Goal: Task Accomplishment & Management: Manage account settings

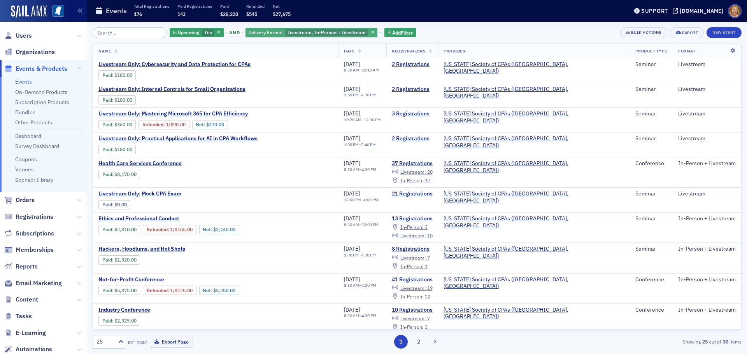
click at [216, 32] on span "button" at bounding box center [219, 32] width 7 height 7
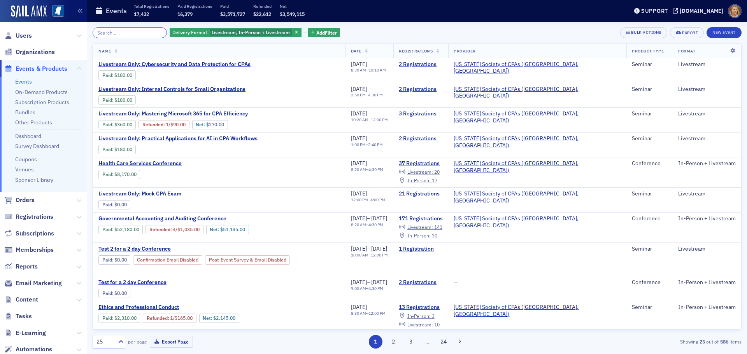
click at [125, 36] on input "search" at bounding box center [130, 32] width 74 height 11
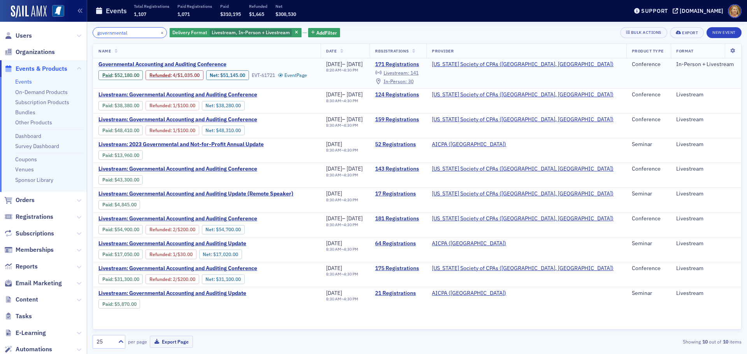
type input "governmental"
click at [207, 63] on span "Governmental Accounting and Auditing Conference" at bounding box center [163, 64] width 131 height 7
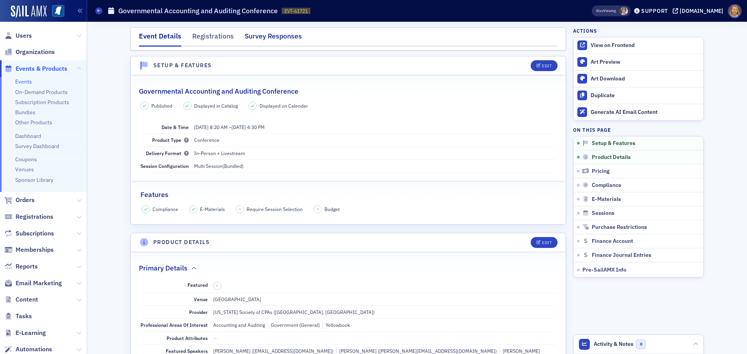
click at [251, 37] on div "Survey Responses" at bounding box center [273, 38] width 57 height 14
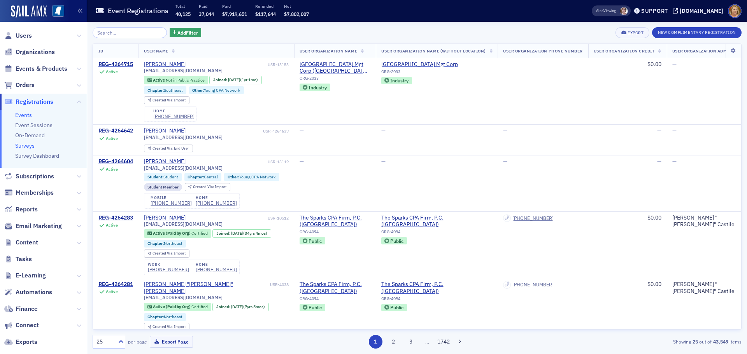
click at [30, 147] on link "Surveys" at bounding box center [24, 145] width 19 height 7
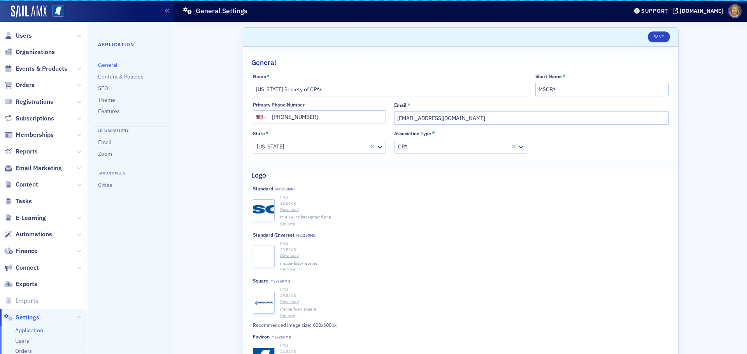
select select "US"
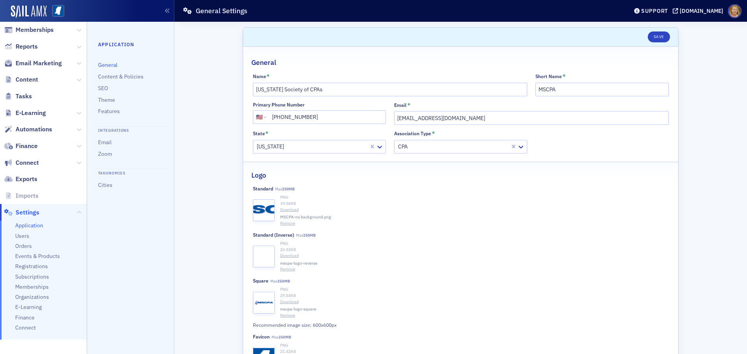
scroll to position [107, 0]
click at [37, 254] on span "Events & Products" at bounding box center [37, 254] width 45 height 7
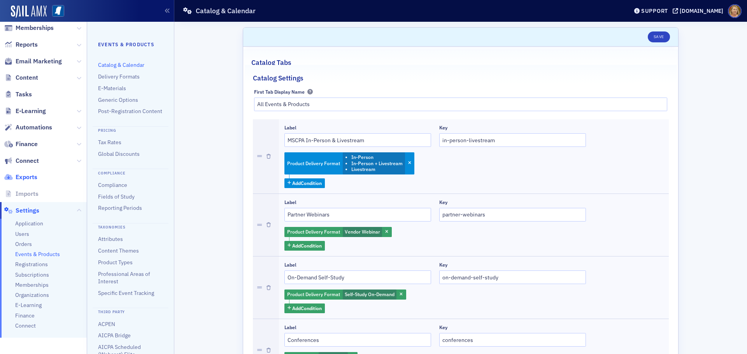
click at [25, 179] on span "Exports" at bounding box center [27, 177] width 22 height 9
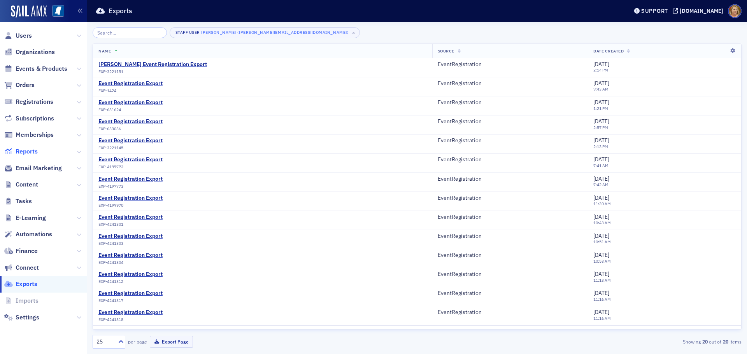
click at [30, 151] on span "Reports" at bounding box center [27, 151] width 22 height 9
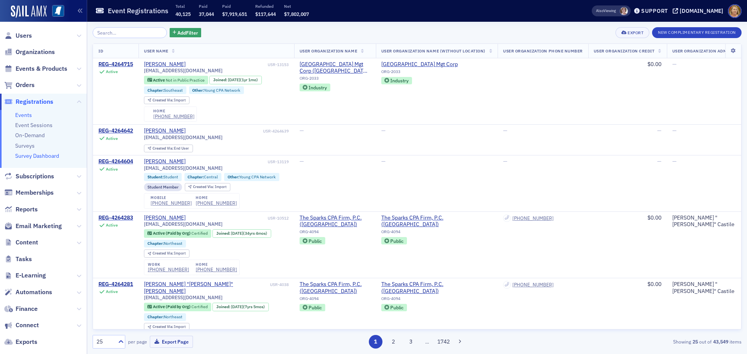
click at [25, 157] on link "Survey Dashboard" at bounding box center [37, 156] width 44 height 7
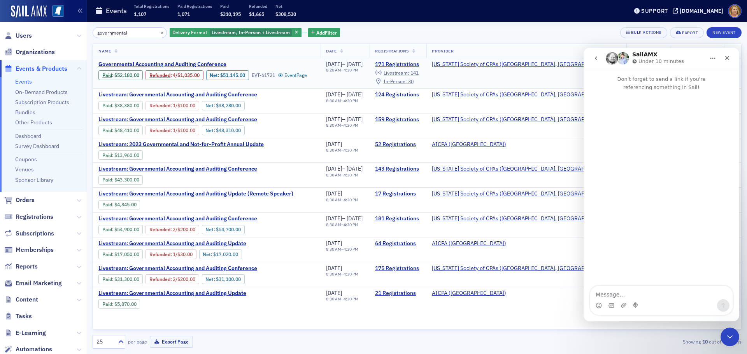
click at [126, 65] on span "Governmental Accounting and Auditing Conference" at bounding box center [163, 64] width 131 height 7
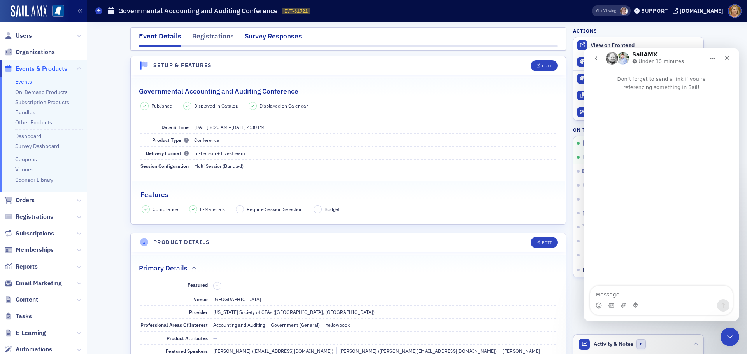
click at [249, 33] on div "Survey Responses" at bounding box center [273, 38] width 57 height 14
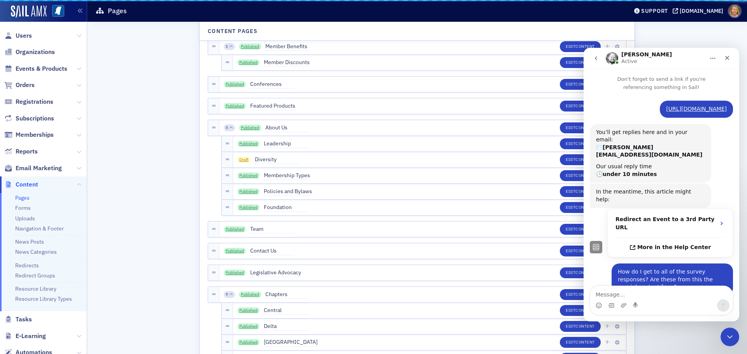
scroll to position [238, 0]
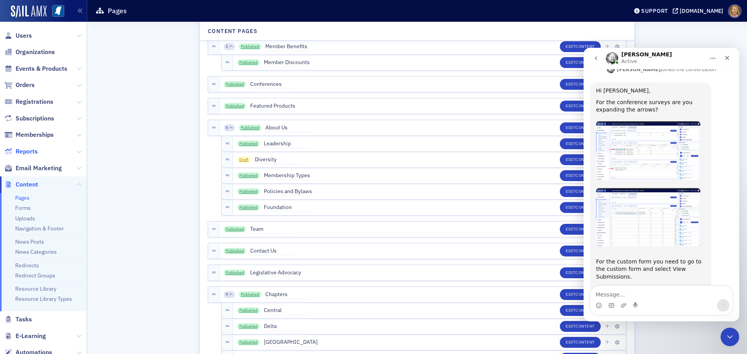
click at [35, 154] on span "Reports" at bounding box center [27, 151] width 22 height 9
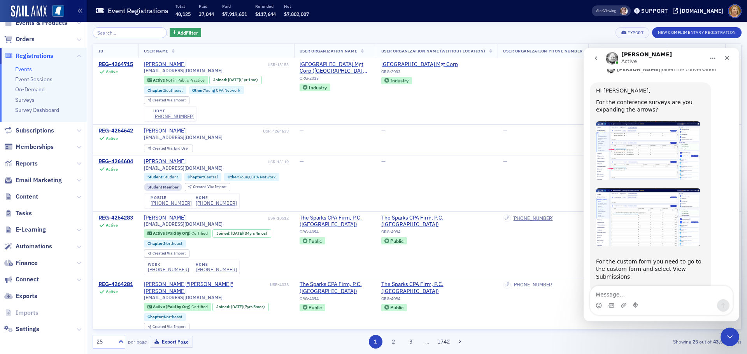
scroll to position [268, 0]
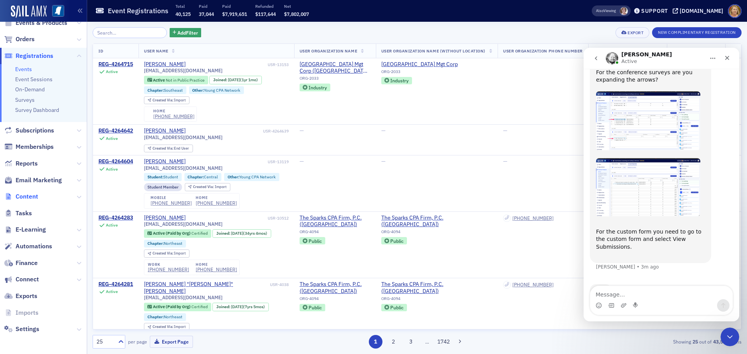
click at [25, 196] on span "Content" at bounding box center [27, 197] width 23 height 9
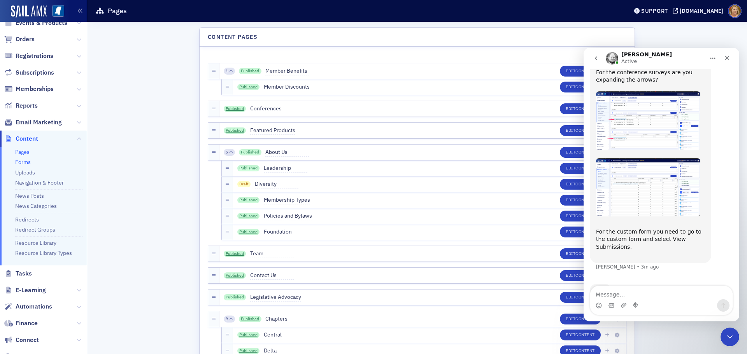
click at [29, 161] on link "Forms" at bounding box center [23, 162] width 16 height 7
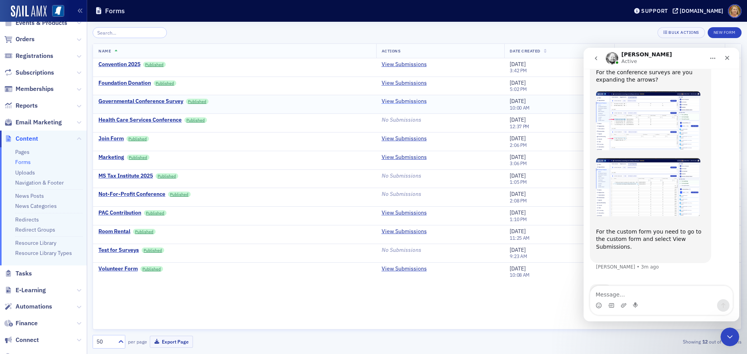
click at [401, 102] on link "View Submissions" at bounding box center [404, 101] width 45 height 7
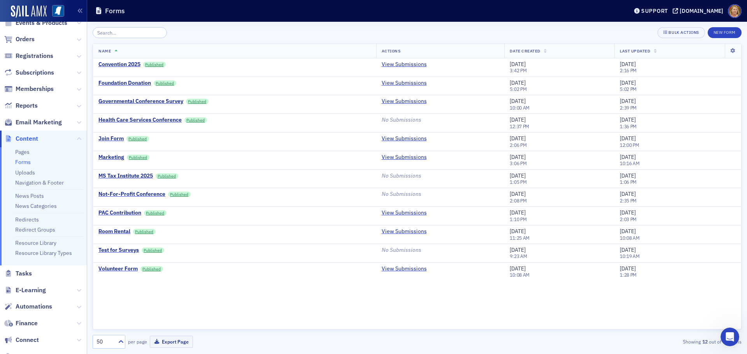
scroll to position [238, 0]
click at [27, 38] on span "Orders" at bounding box center [43, 39] width 87 height 17
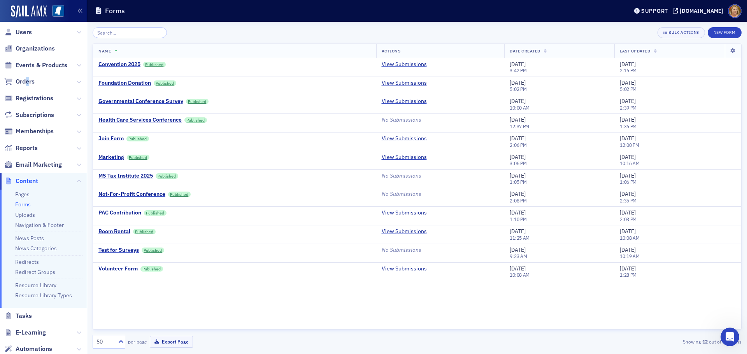
scroll to position [0, 0]
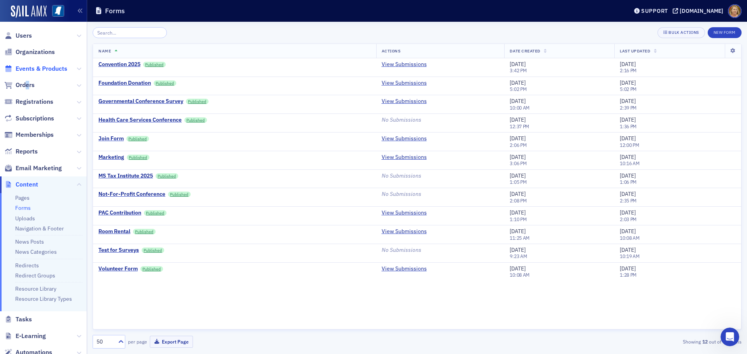
click at [26, 70] on span "Events & Products" at bounding box center [42, 69] width 52 height 9
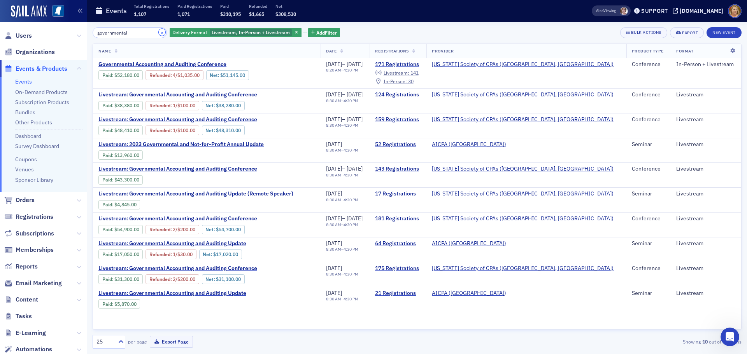
click at [159, 32] on button "×" at bounding box center [162, 32] width 7 height 7
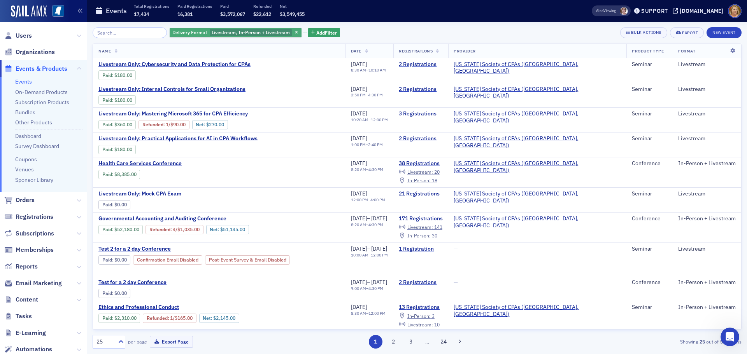
click at [175, 32] on span "Delivery Format" at bounding box center [189, 32] width 35 height 6
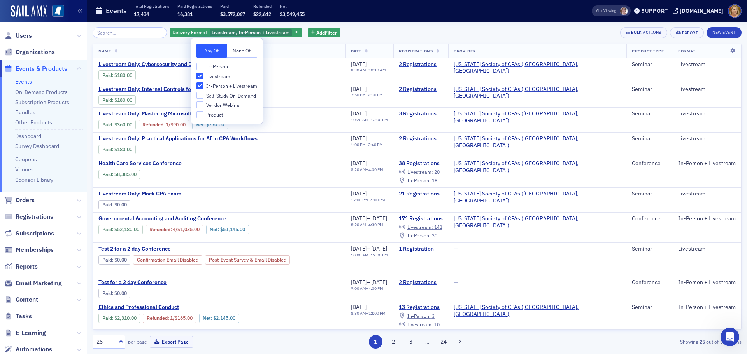
click at [318, 25] on div "Delivery Format Livestream, In-Person + Livestream Add Filter Bulk Actions Expo…" at bounding box center [417, 188] width 649 height 333
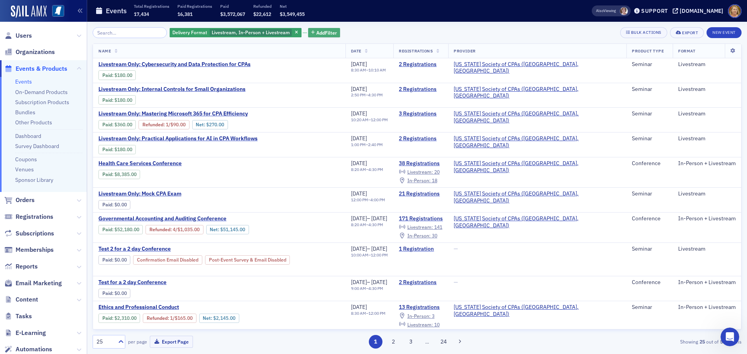
click at [320, 30] on span "Add Filter" at bounding box center [326, 32] width 21 height 7
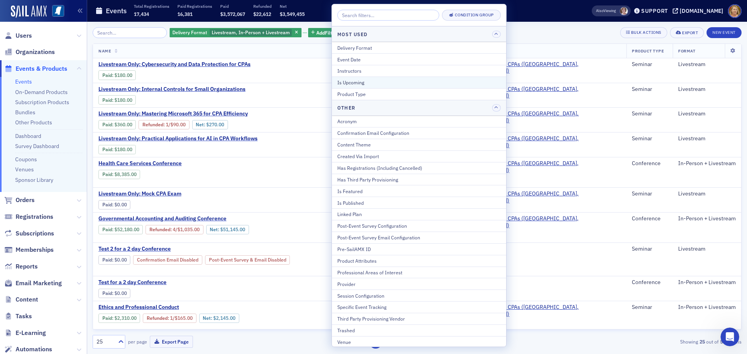
click at [344, 82] on div "Is Upcoming" at bounding box center [418, 82] width 163 height 7
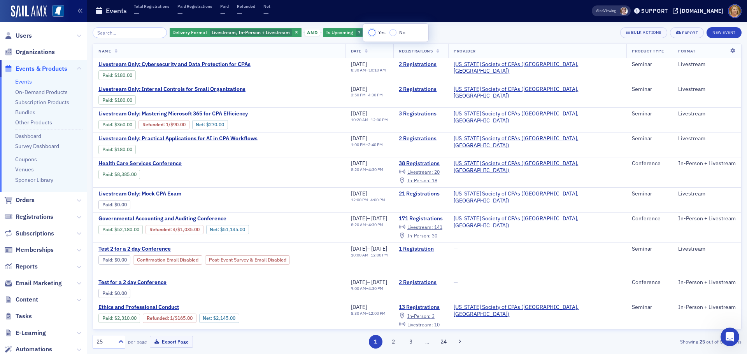
click at [373, 34] on input "Yes" at bounding box center [371, 32] width 7 height 7
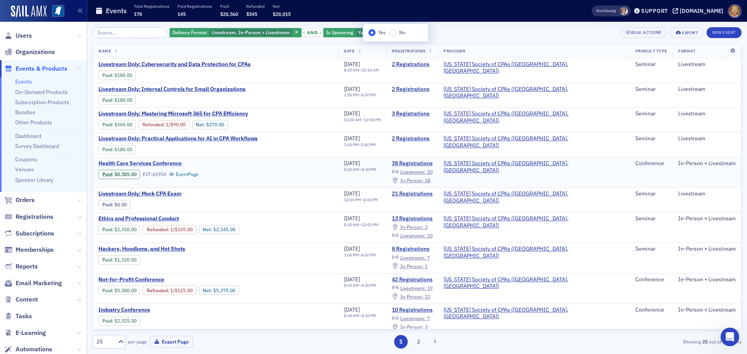
click at [173, 163] on span "Health Care Services Conference" at bounding box center [163, 163] width 131 height 7
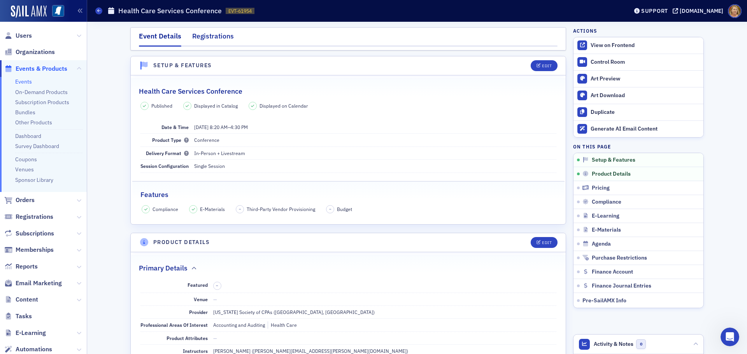
click at [205, 38] on div "Registrations" at bounding box center [213, 38] width 42 height 14
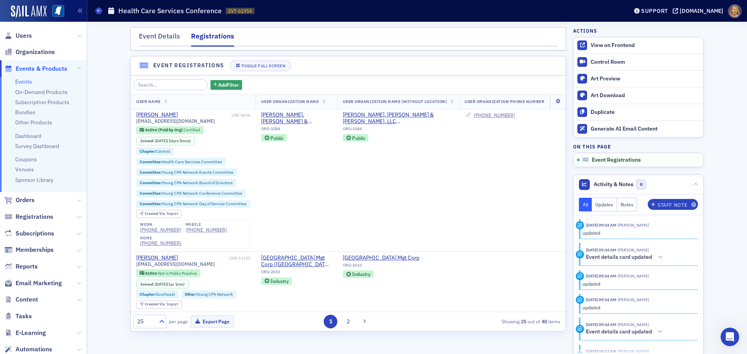
click at [161, 321] on icon at bounding box center [162, 321] width 5 height 3
click at [147, 258] on div "50" at bounding box center [149, 260] width 23 height 8
click at [216, 324] on button "Export Page" at bounding box center [212, 322] width 43 height 12
click at [163, 37] on div "Event Details" at bounding box center [159, 38] width 41 height 14
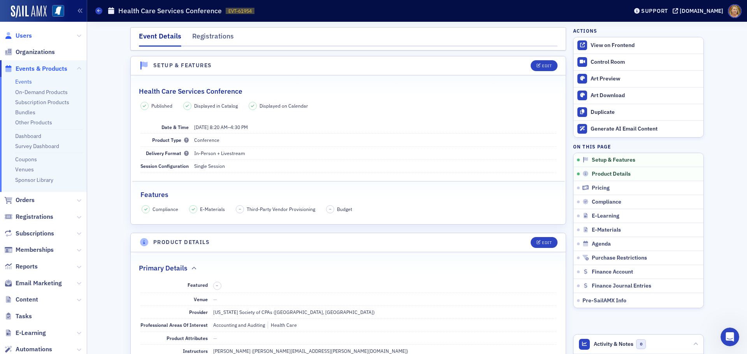
click at [19, 37] on span "Users" at bounding box center [24, 36] width 16 height 9
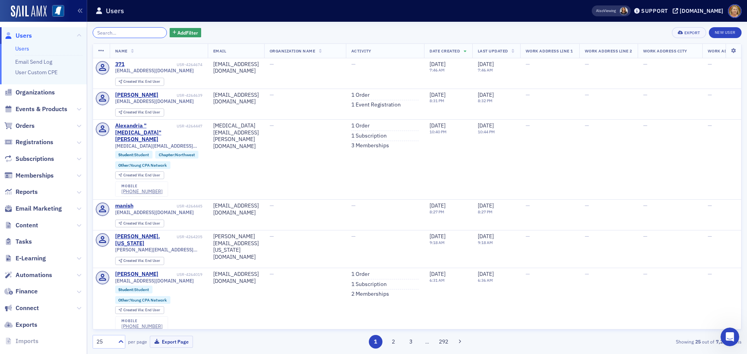
click at [99, 33] on input "search" at bounding box center [130, 32] width 74 height 11
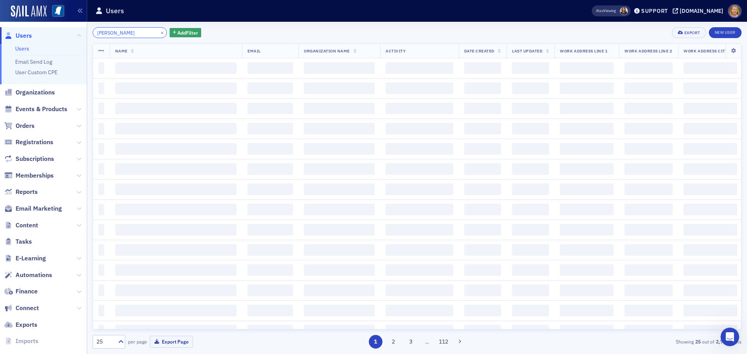
type input "william ward"
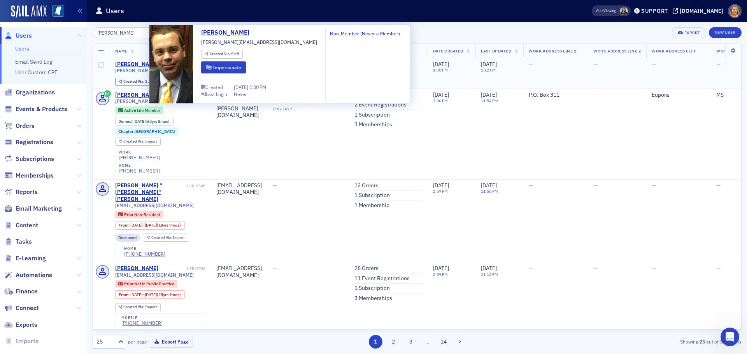
click at [140, 65] on div "William Ward" at bounding box center [136, 64] width 43 height 7
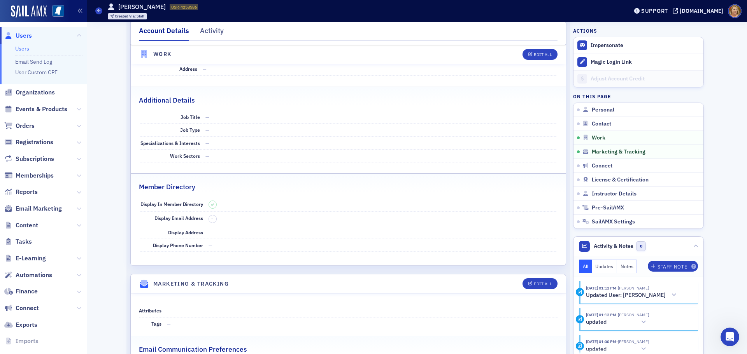
scroll to position [467, 0]
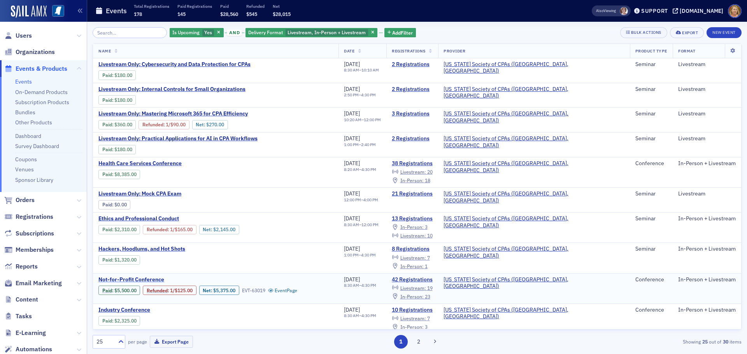
click at [154, 279] on span "Not-for-Profit Conference" at bounding box center [163, 280] width 131 height 7
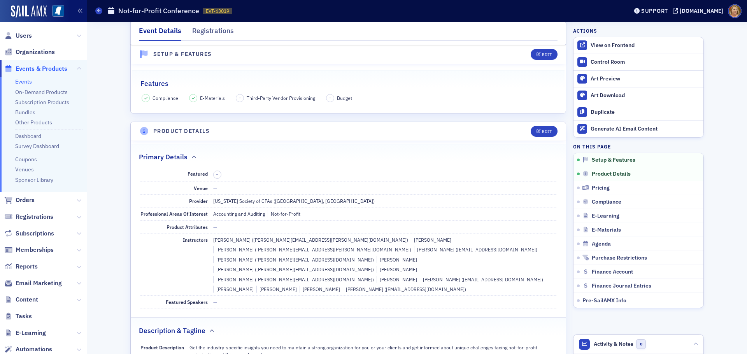
scroll to position [117, 0]
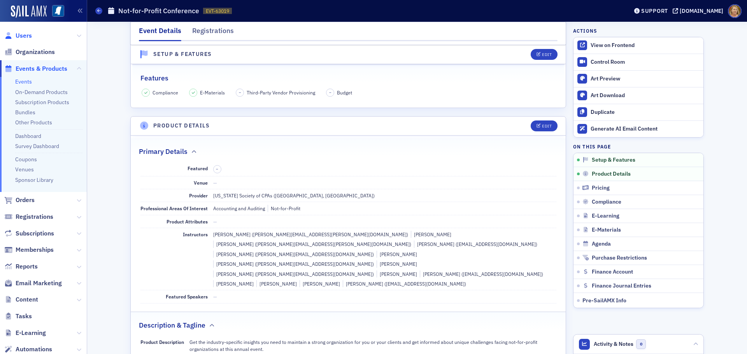
click at [24, 33] on span "Users" at bounding box center [24, 36] width 16 height 9
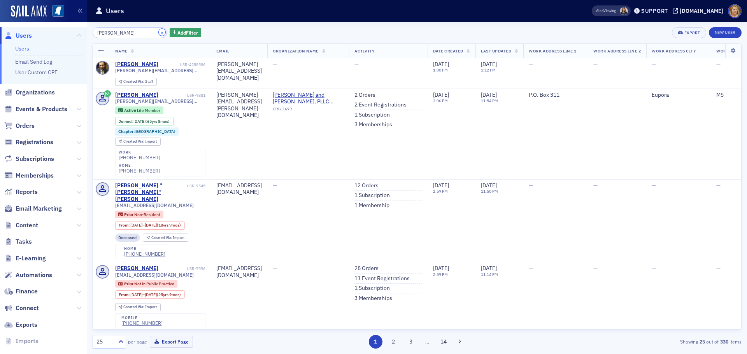
click at [159, 33] on button "×" at bounding box center [162, 32] width 7 height 7
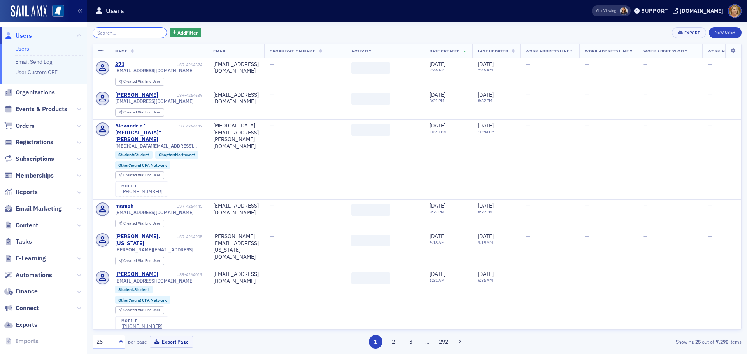
click at [147, 33] on input "search" at bounding box center [130, 32] width 74 height 11
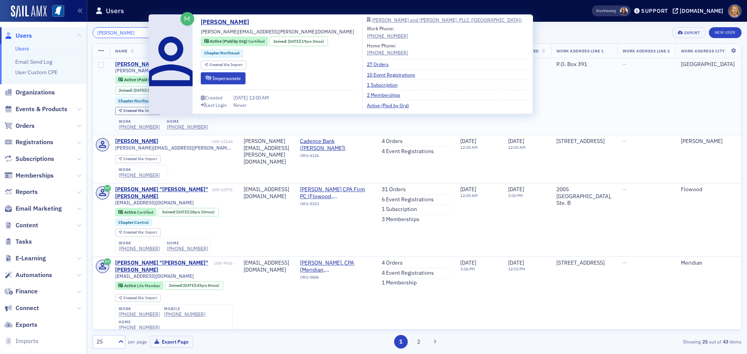
type input "jason brooks"
click at [144, 64] on div "Jason Brooks" at bounding box center [136, 64] width 43 height 7
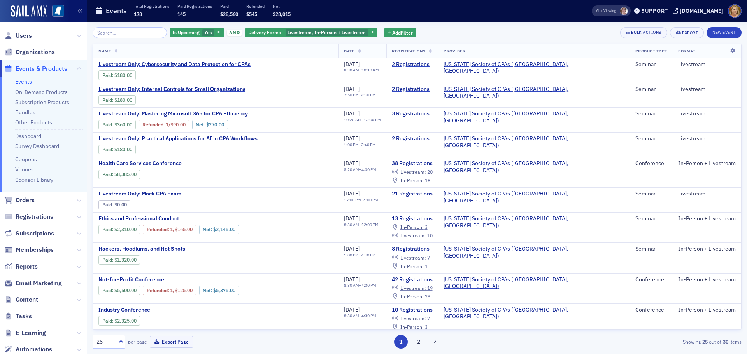
click at [54, 68] on span "Events & Products" at bounding box center [42, 69] width 52 height 9
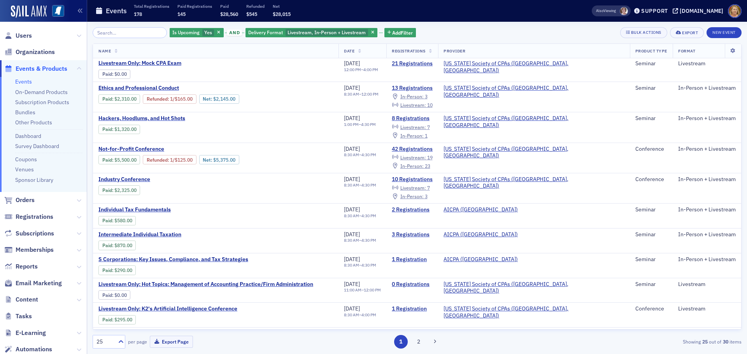
scroll to position [156, 0]
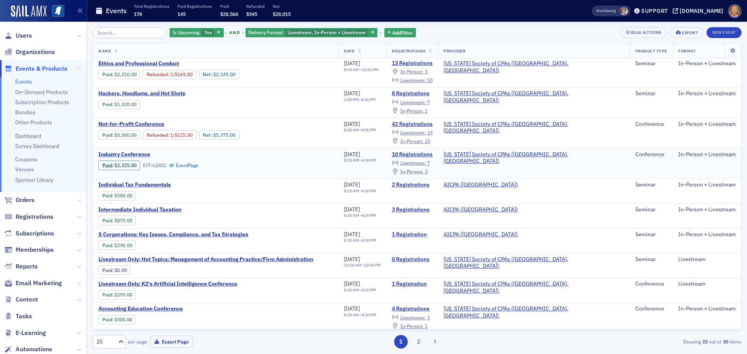
click at [144, 156] on span "Industry Conference" at bounding box center [163, 154] width 131 height 7
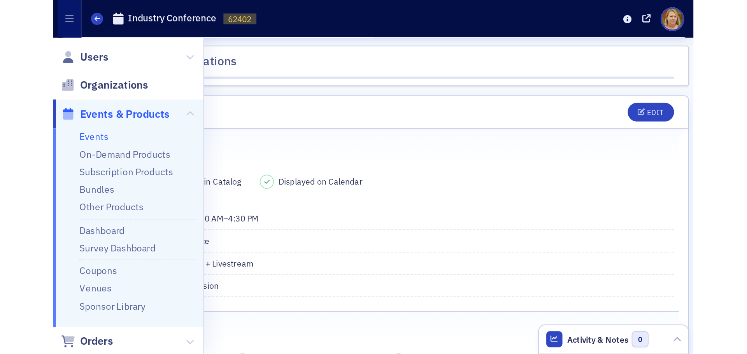
scroll to position [44, 0]
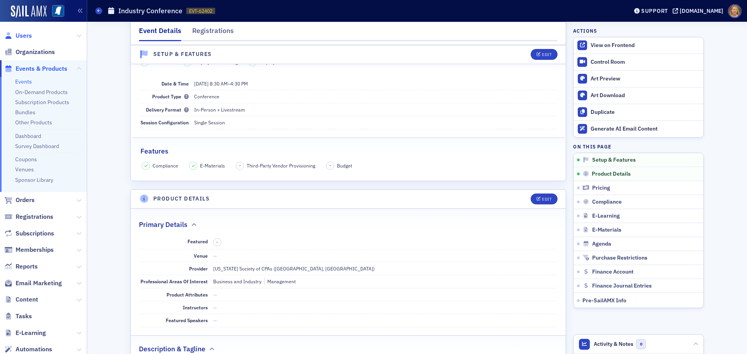
click at [21, 37] on span "Users" at bounding box center [24, 36] width 16 height 9
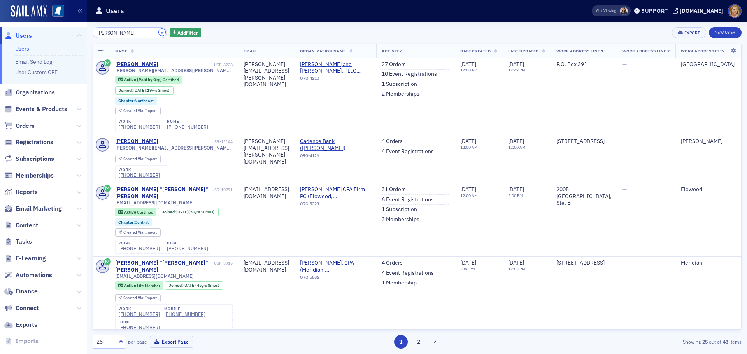
click at [159, 33] on button "×" at bounding box center [162, 32] width 7 height 7
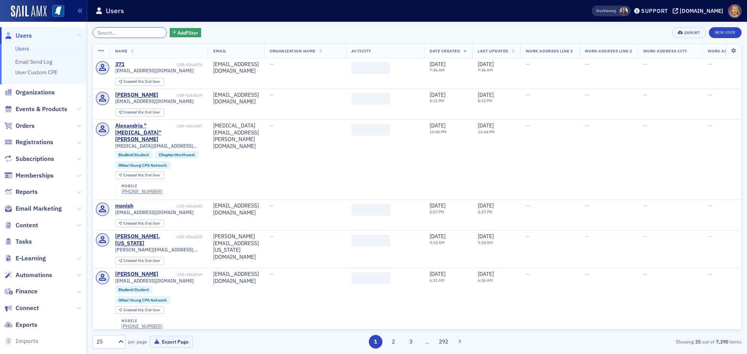
click at [141, 32] on input "search" at bounding box center [130, 32] width 74 height 11
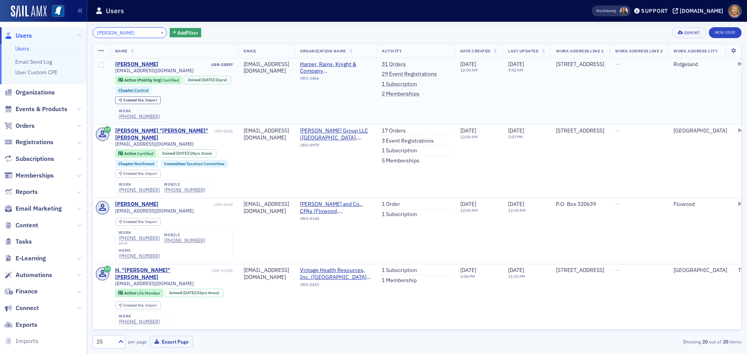
type input "caleb nichols"
drag, startPoint x: 172, startPoint y: 72, endPoint x: 115, endPoint y: 72, distance: 56.8
click at [115, 72] on div "cnicholson@hrkcpa.com" at bounding box center [174, 71] width 118 height 6
copy span "cnicholson@hrkcpa.com"
click at [159, 33] on button "×" at bounding box center [162, 32] width 7 height 7
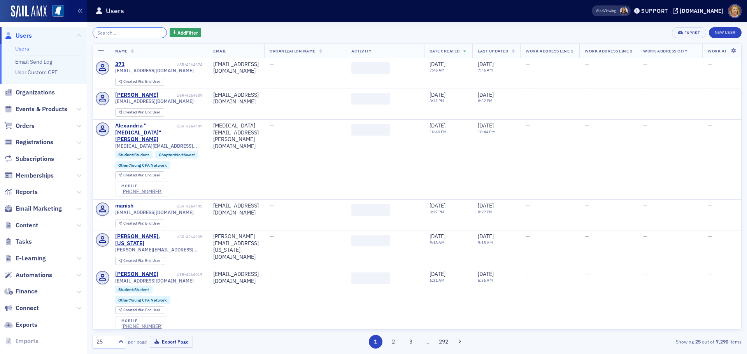
click at [136, 30] on input "search" at bounding box center [130, 32] width 74 height 11
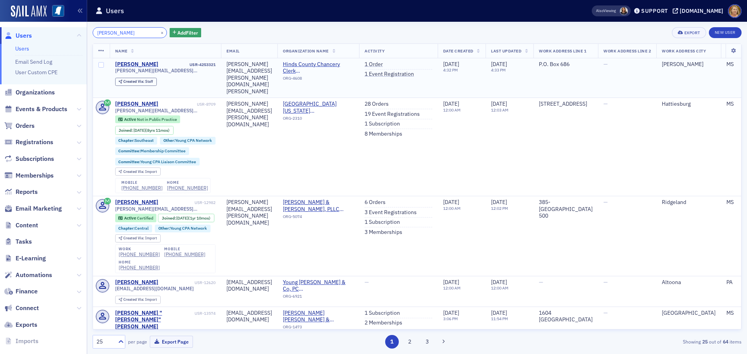
type input "emily Bradley"
drag, startPoint x: 182, startPoint y: 70, endPoint x: 110, endPoint y: 71, distance: 72.0
click at [110, 71] on td "Emily Bradley USR-4253321 emily.bradley@co.hinds.ms.us Created Via : Staff" at bounding box center [166, 78] width 112 height 40
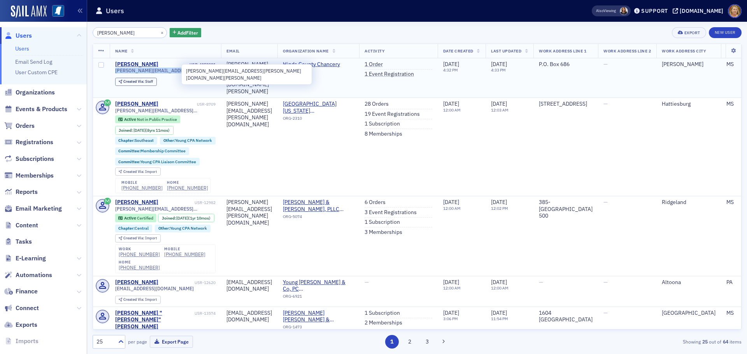
copy span "emily.bradley@co.hinds.ms.us"
click at [184, 81] on div "Created Via : Staff" at bounding box center [165, 82] width 101 height 8
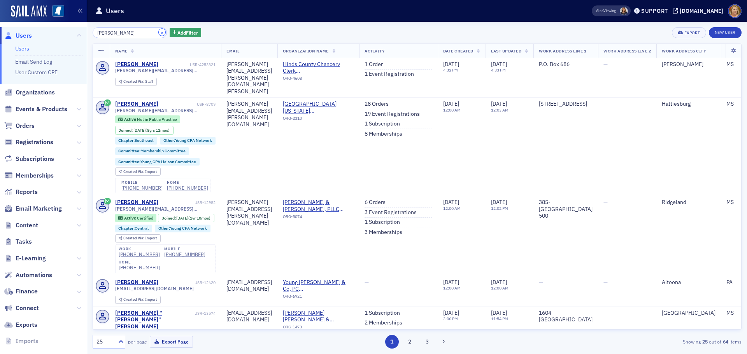
click at [159, 32] on button "×" at bounding box center [162, 32] width 7 height 7
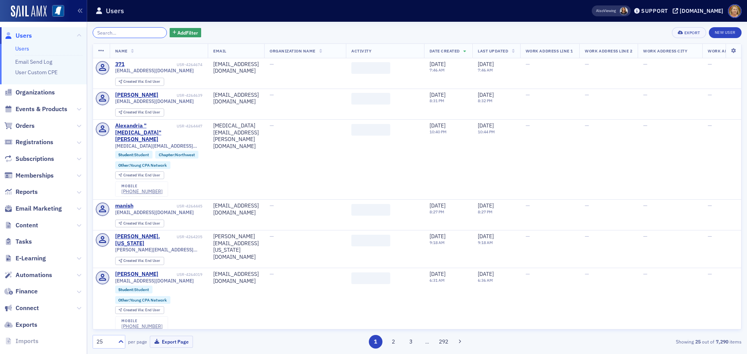
click at [137, 32] on input "search" at bounding box center [130, 32] width 74 height 11
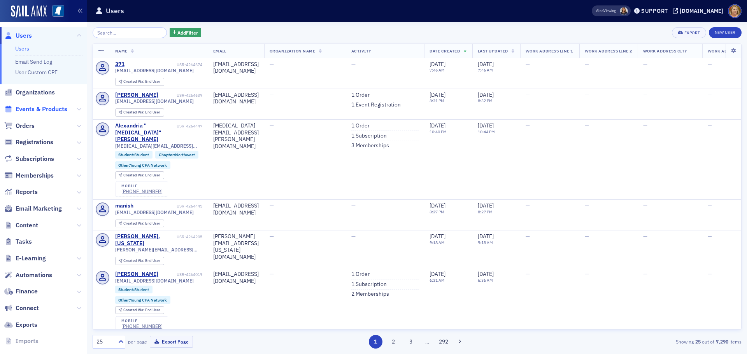
click at [51, 111] on span "Events & Products" at bounding box center [42, 109] width 52 height 9
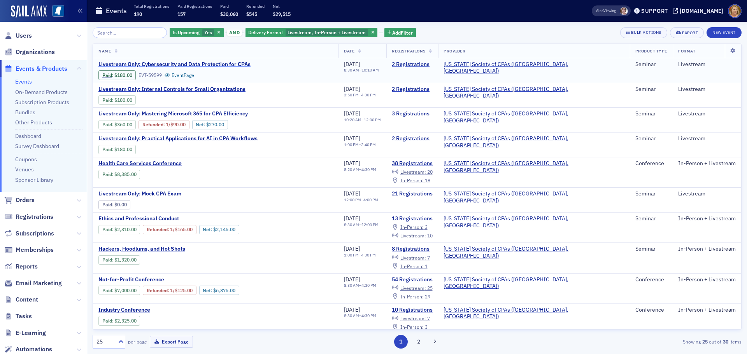
click at [186, 63] on span "Livestream Only: Cybersecurity and Data Protection for CPAs" at bounding box center [174, 64] width 152 height 7
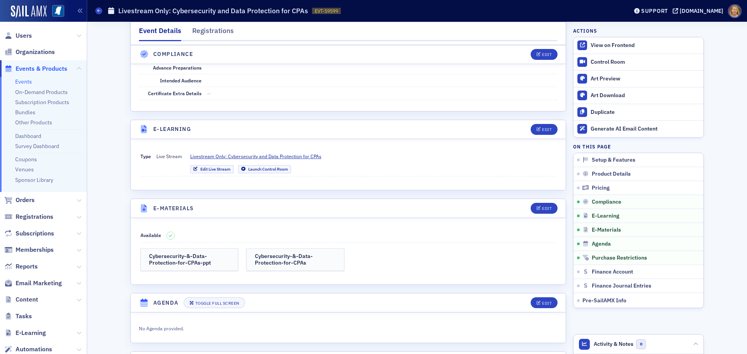
scroll to position [934, 0]
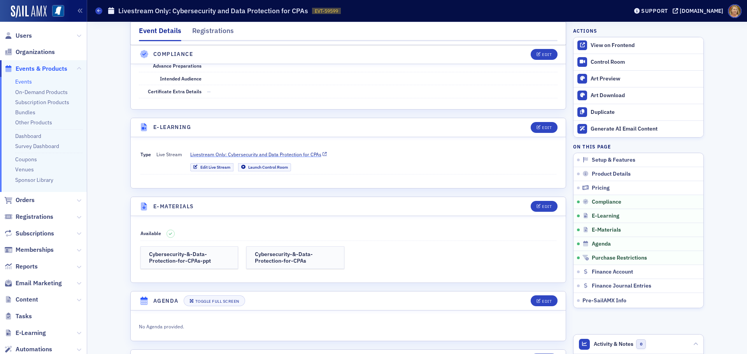
click at [226, 154] on span "Livestream Only: Cybersecurity and Data Protection for CPAs" at bounding box center [255, 154] width 131 height 7
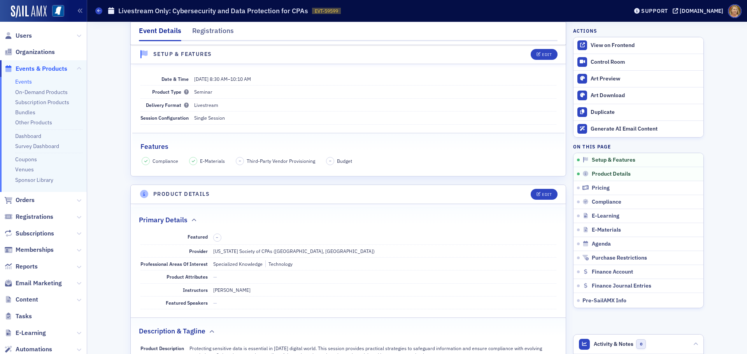
scroll to position [0, 0]
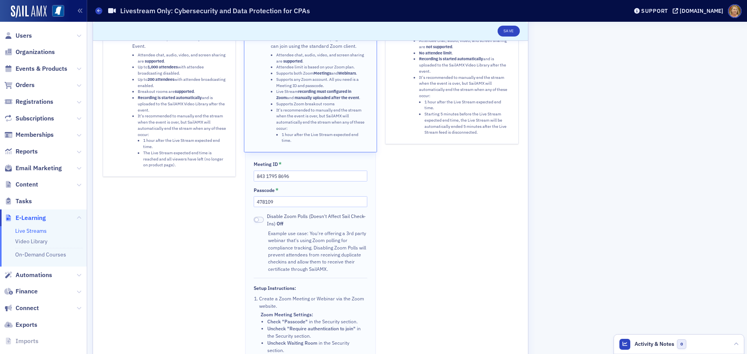
scroll to position [78, 0]
drag, startPoint x: 302, startPoint y: 177, endPoint x: 258, endPoint y: 172, distance: 44.2
click at [258, 172] on input "843 1795 8696" at bounding box center [310, 173] width 113 height 11
paste input "12 6193 2525"
type input "812 6193 2525"
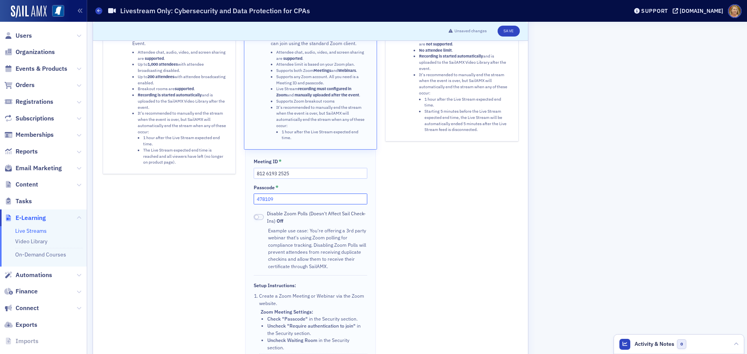
drag, startPoint x: 279, startPoint y: 198, endPoint x: 252, endPoint y: 195, distance: 27.0
click at [252, 195] on div "Meeting ID * 812 6193 2525 Passcode * 478109 Disable Zoom Polls (Doesn't Affect…" at bounding box center [310, 294] width 130 height 288
paste input "157315"
type input "157315"
click at [221, 219] on div "Sail Stream Stream from SailAMX. Instructors can present directly from the Even…" at bounding box center [169, 221] width 133 height 432
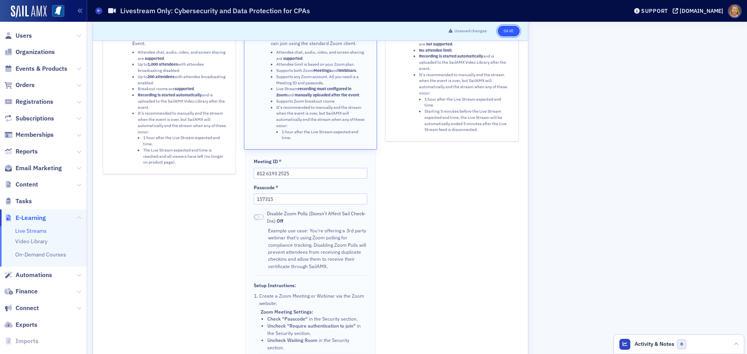
click at [511, 31] on button "Save" at bounding box center [509, 31] width 22 height 11
click at [99, 9] on icon at bounding box center [98, 11] width 3 height 4
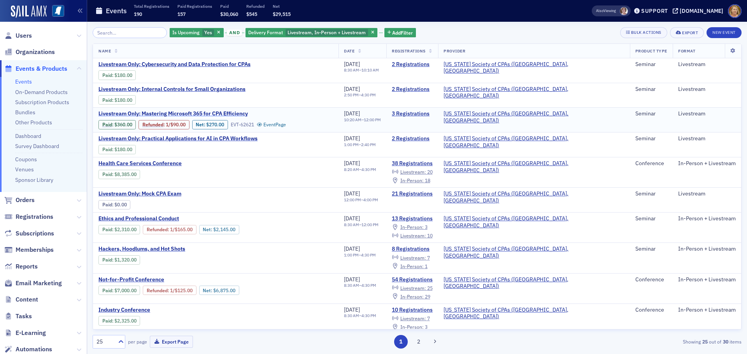
click at [197, 112] on span "Livestream Only: Mastering Microsoft 365 for CPA Efficiency" at bounding box center [172, 113] width 149 height 7
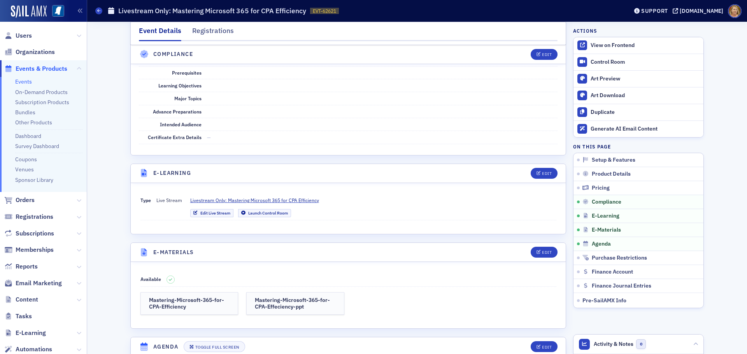
scroll to position [895, 0]
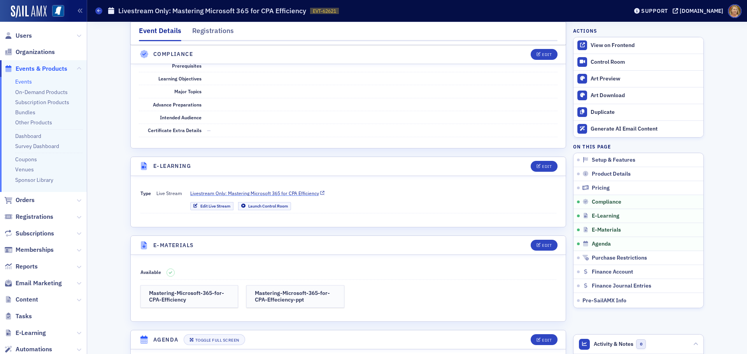
click at [237, 193] on span "Livestream Only: Mastering Microsoft 365 for CPA Efficiency" at bounding box center [254, 193] width 129 height 7
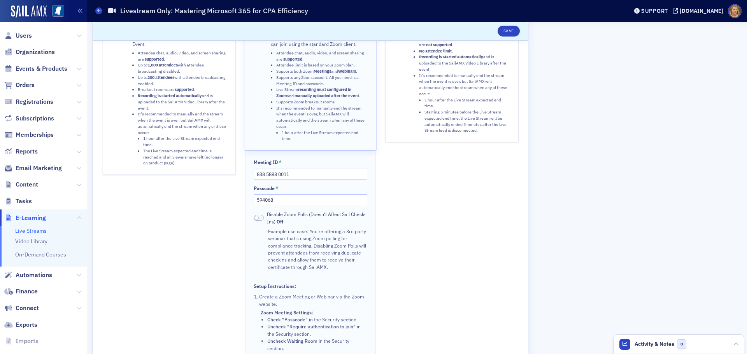
scroll to position [78, 0]
drag, startPoint x: 296, startPoint y: 174, endPoint x: 256, endPoint y: 173, distance: 39.7
click at [256, 173] on input "838 5888 0011" at bounding box center [310, 173] width 113 height 11
paste input "7 7852 0699"
type input "837 7852 0699"
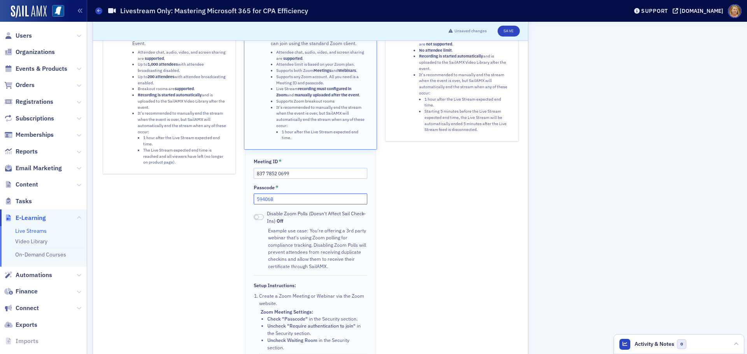
drag, startPoint x: 276, startPoint y: 202, endPoint x: 256, endPoint y: 201, distance: 19.8
click at [256, 201] on input "594068" at bounding box center [310, 199] width 113 height 11
paste input "208270"
type input "208270"
click at [501, 32] on button "Save" at bounding box center [509, 31] width 22 height 11
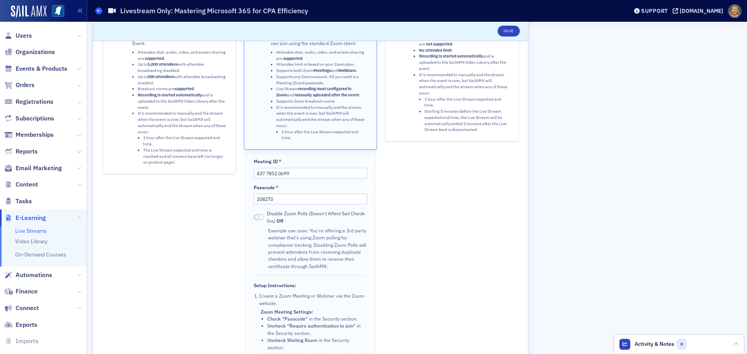
click at [96, 12] on span at bounding box center [98, 10] width 7 height 7
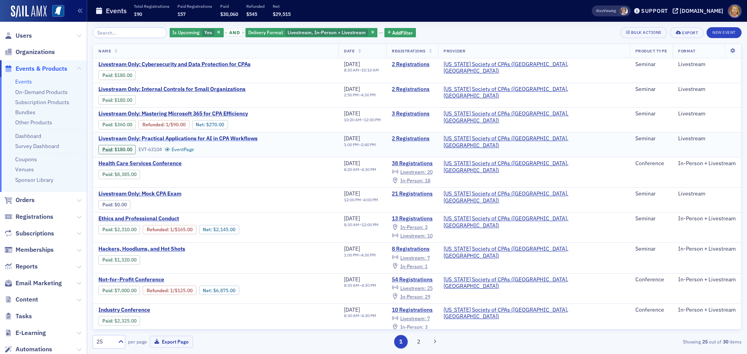
click at [198, 138] on span "Livestream Only: Practical Applications for AI in CPA Workflows" at bounding box center [177, 138] width 159 height 7
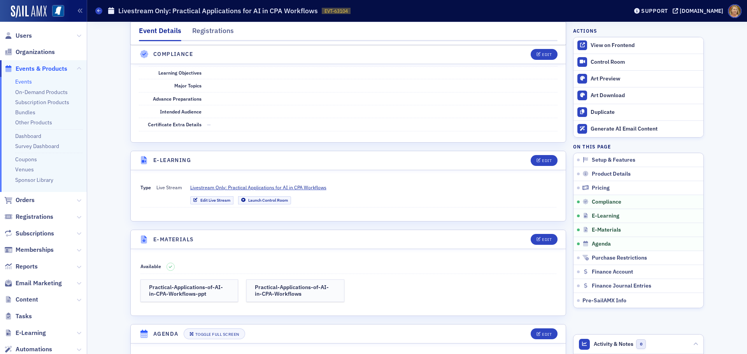
scroll to position [934, 0]
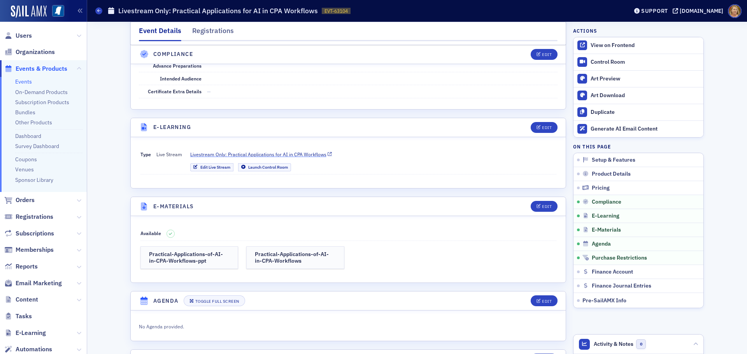
click at [221, 155] on span "Livestream Only: Practical Applications for AI in CPA Workflows" at bounding box center [258, 154] width 136 height 7
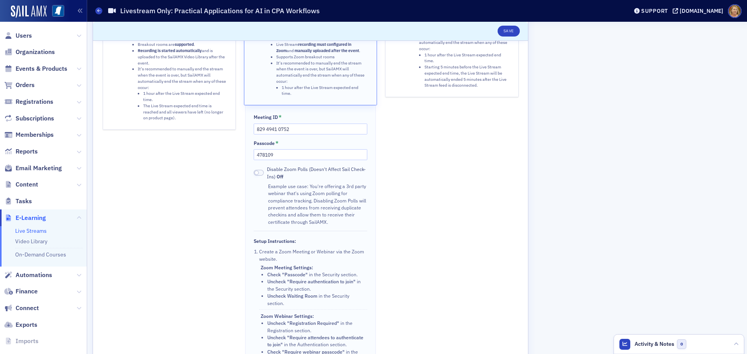
scroll to position [156, 0]
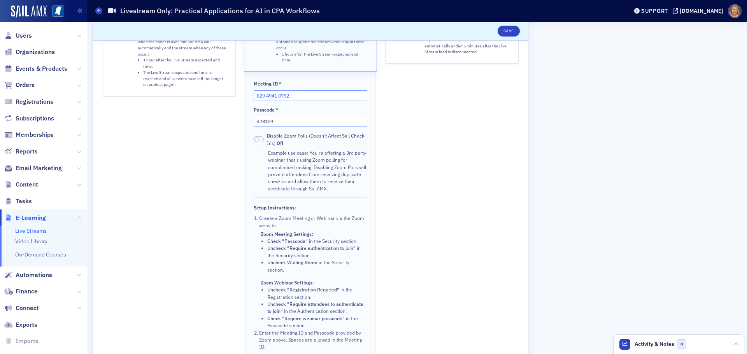
drag, startPoint x: 299, startPoint y: 95, endPoint x: 258, endPoint y: 99, distance: 41.5
click at [257, 99] on input "829 4941 0752" at bounding box center [310, 95] width 113 height 11
paste input "8 7992 353"
type input "828 7992 3532"
drag, startPoint x: 275, startPoint y: 122, endPoint x: 258, endPoint y: 125, distance: 17.3
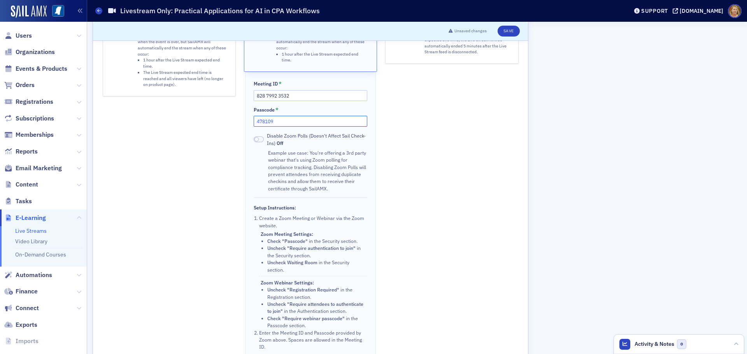
click at [257, 126] on input "478109" at bounding box center [310, 121] width 113 height 11
paste input "8490"
type input "849009"
click at [508, 33] on button "Save" at bounding box center [509, 31] width 22 height 11
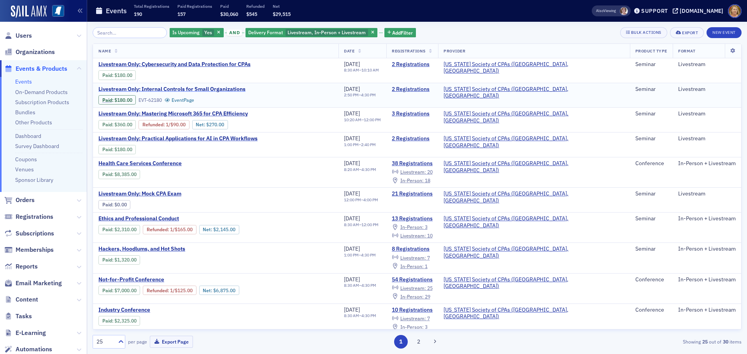
click at [167, 90] on span "Livestream Only: Internal Controls for Small Organizations" at bounding box center [171, 89] width 147 height 7
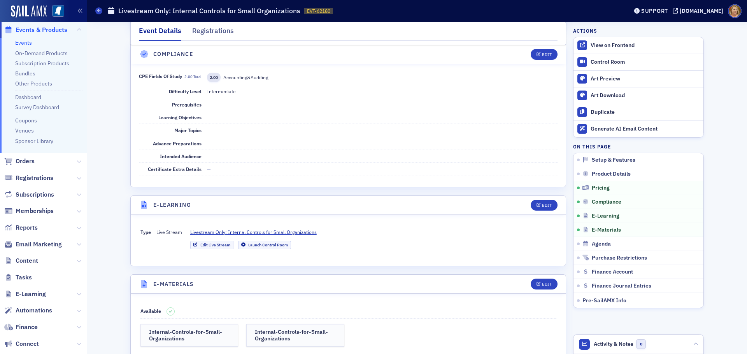
scroll to position [895, 0]
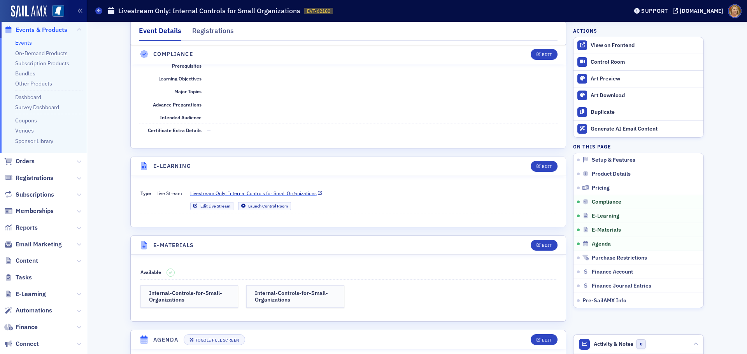
click at [221, 195] on span "Livestream Only: Internal Controls for Small Organizations" at bounding box center [253, 193] width 126 height 7
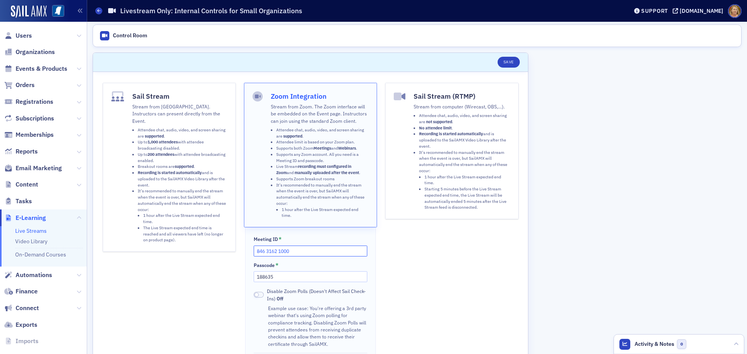
drag, startPoint x: 293, startPoint y: 252, endPoint x: 256, endPoint y: 251, distance: 37.4
click at [256, 251] on input "846 3162 1000" at bounding box center [310, 251] width 113 height 11
paste input "39 2820 2042"
type input "839 2820 2042"
drag, startPoint x: 276, startPoint y: 275, endPoint x: 257, endPoint y: 277, distance: 18.7
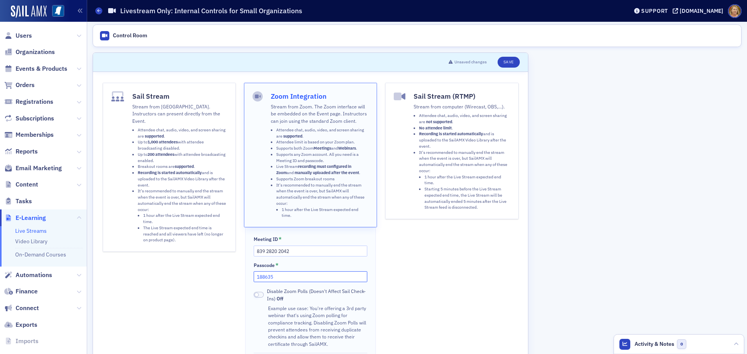
click at [257, 277] on input "188635" at bounding box center [310, 277] width 113 height 11
paste input "541837"
type input "541837"
click at [505, 63] on button "Save" at bounding box center [509, 62] width 22 height 11
click at [505, 61] on button "Save" at bounding box center [509, 62] width 22 height 11
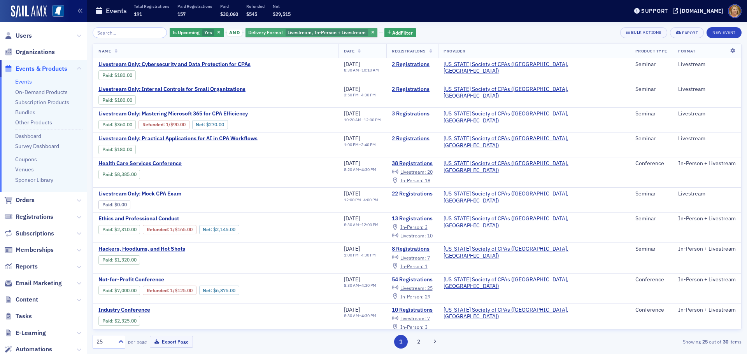
click at [217, 31] on icon "button" at bounding box center [218, 33] width 3 height 4
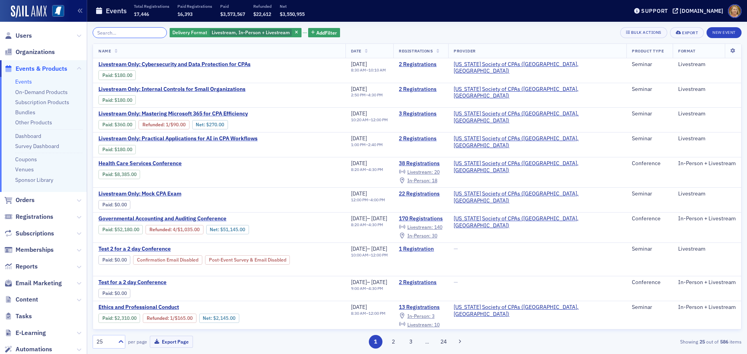
click at [132, 35] on input "search" at bounding box center [130, 32] width 74 height 11
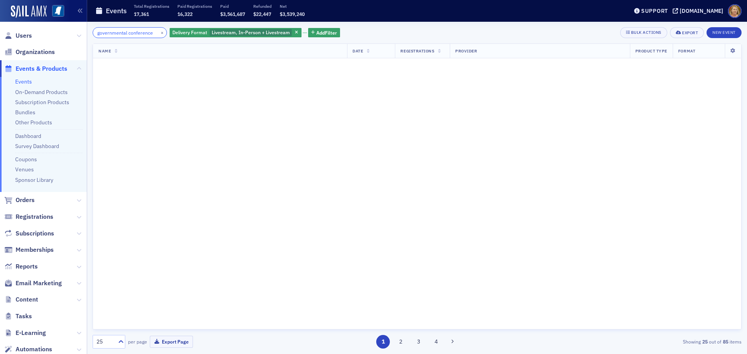
scroll to position [0, 2]
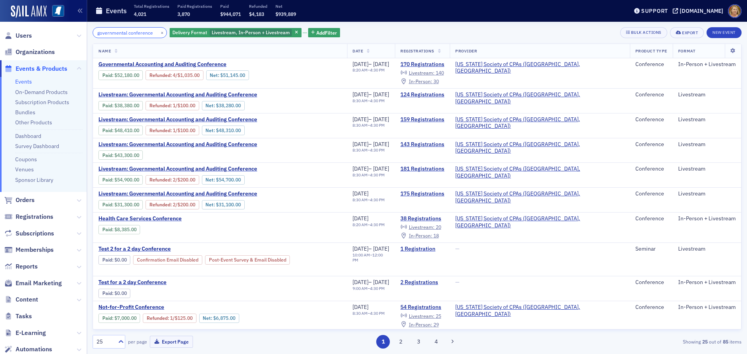
type input "governmental conference"
